Goal: Information Seeking & Learning: Learn about a topic

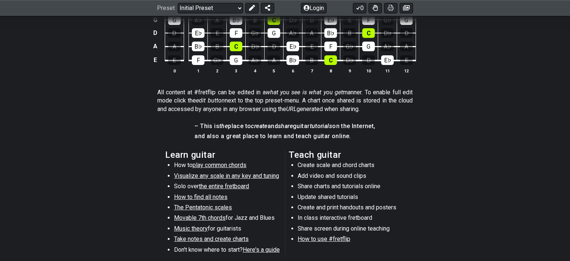
scroll to position [313, 0]
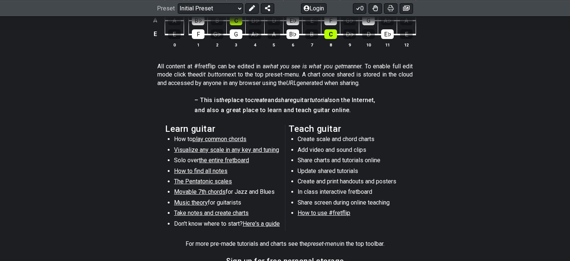
click at [229, 158] on span "the entire fretboard" at bounding box center [224, 159] width 50 height 7
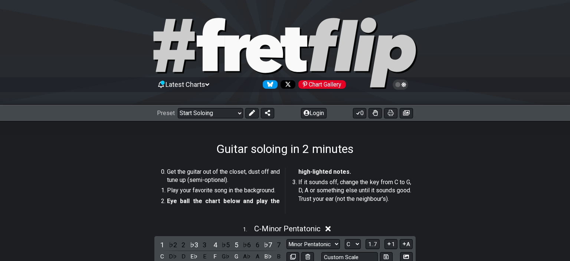
click at [209, 84] on icon at bounding box center [207, 84] width 4 height 3
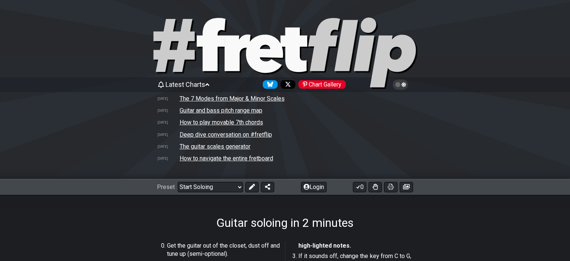
click at [209, 85] on icon at bounding box center [207, 84] width 4 height 3
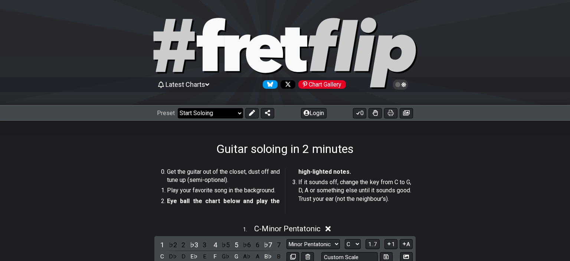
click at [178, 108] on select "Welcome to #fretflip! Initial Preset Custom Preset Minor Pentatonic Major Penta…" at bounding box center [210, 113] width 65 height 10
click option "The CAGED System" at bounding box center [0, 0] width 0 height 0
select select "/the-caged-system"
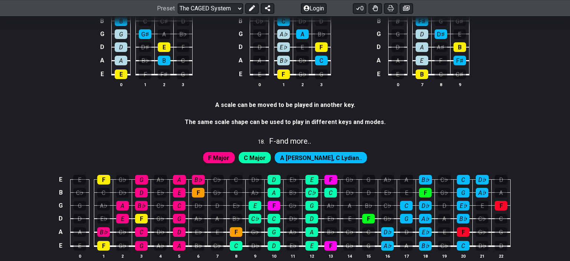
scroll to position [2094, 0]
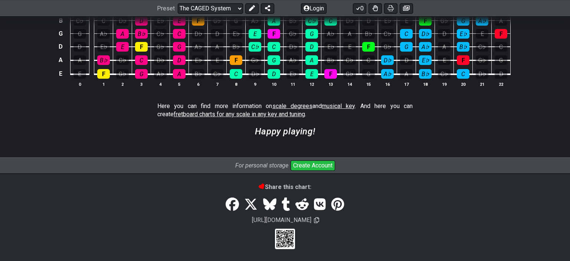
click at [312, 164] on button "Create Account" at bounding box center [312, 165] width 44 height 10
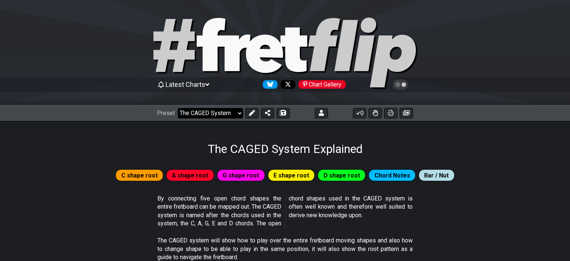
click at [178, 108] on select "Welcome to #fretflip! Initial Preset Custom Preset Minor Pentatonic Major Penta…" at bounding box center [210, 113] width 65 height 10
click option "1. Notes Explained" at bounding box center [0, 0] width 0 height 0
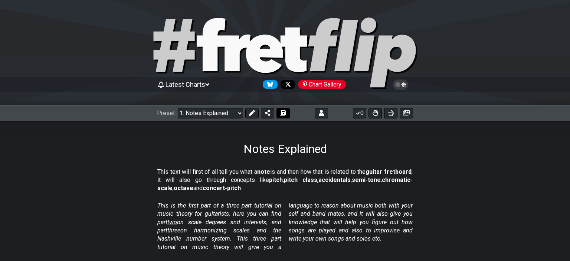
click at [283, 113] on icon at bounding box center [282, 113] width 5 height 6
click at [390, 113] on icon at bounding box center [390, 113] width 6 height 6
click at [178, 108] on select "Welcome to #fretflip! Initial Preset Custom Preset Notes Explained Minor Pentat…" at bounding box center [210, 113] width 65 height 10
click option "2. Scale Degrees" at bounding box center [0, 0] width 0 height 0
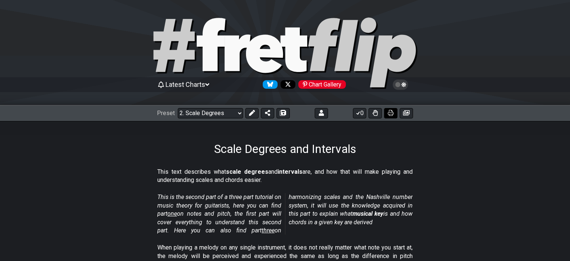
click at [388, 112] on icon at bounding box center [390, 113] width 6 height 6
click at [178, 108] on select "Welcome to #fretflip! Initial Preset Custom Preset Notes Explained Minor Pentat…" at bounding box center [210, 113] width 65 height 10
click option "3. Harmonizing Scales" at bounding box center [0, 0] width 0 height 0
select select "/harmonizing-scales"
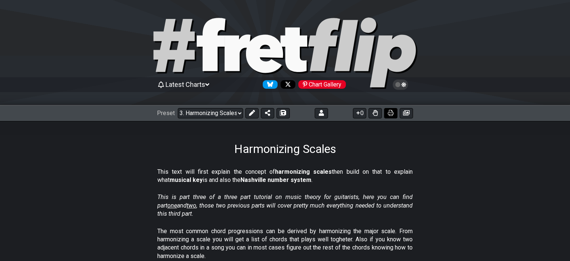
click at [392, 109] on button at bounding box center [390, 113] width 13 height 10
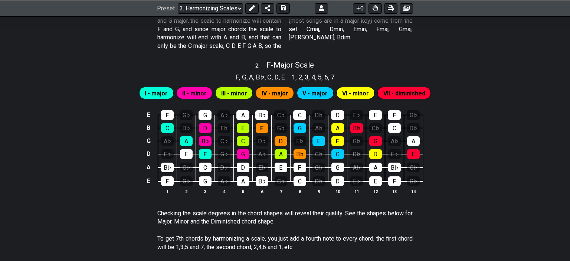
scroll to position [548, 0]
